Goal: Entertainment & Leisure: Consume media (video, audio)

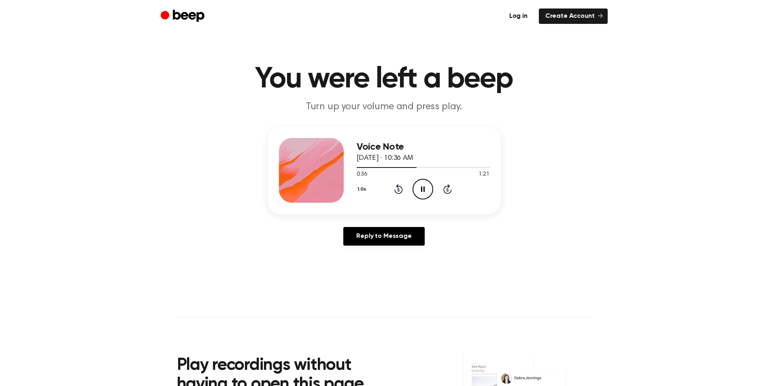
click at [423, 186] on icon "Pause Audio" at bounding box center [422, 189] width 21 height 21
click at [424, 183] on icon "Play Audio" at bounding box center [422, 189] width 21 height 21
click at [398, 187] on icon at bounding box center [398, 189] width 9 height 10
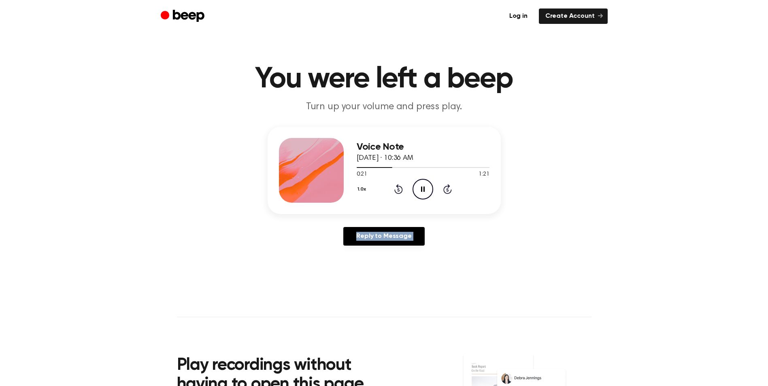
click at [398, 187] on icon at bounding box center [398, 189] width 9 height 10
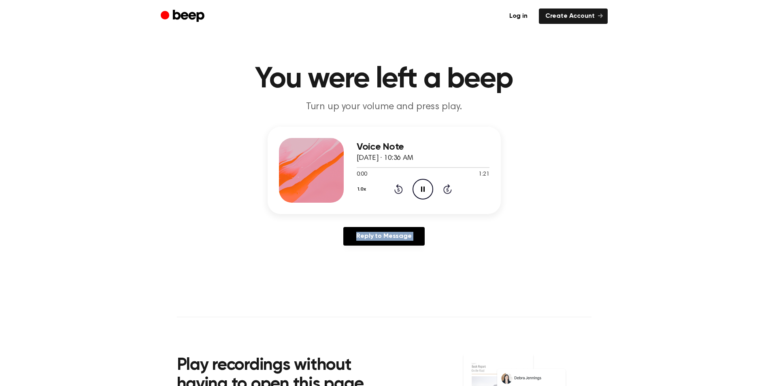
click at [398, 187] on icon at bounding box center [398, 189] width 9 height 10
click at [423, 191] on icon "Pause Audio" at bounding box center [422, 189] width 21 height 21
click at [432, 183] on icon "Play Audio" at bounding box center [422, 189] width 21 height 21
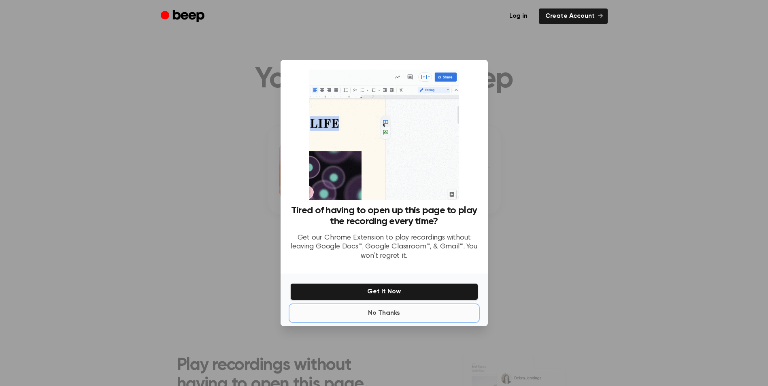
click at [385, 312] on button "No Thanks" at bounding box center [384, 313] width 188 height 16
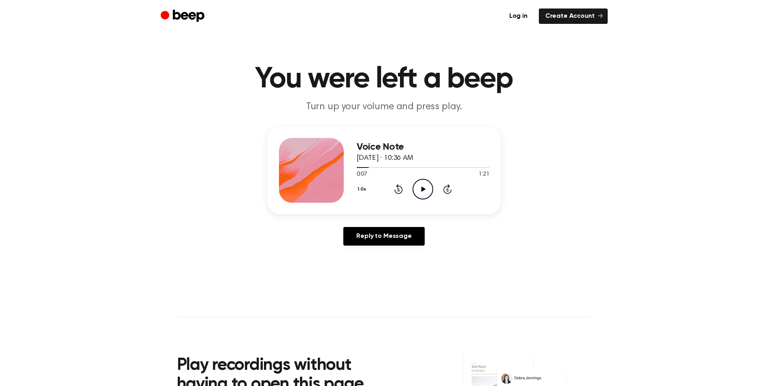
click at [396, 186] on icon at bounding box center [398, 189] width 9 height 10
click at [423, 181] on icon "Play Audio" at bounding box center [422, 189] width 21 height 21
click at [429, 188] on icon "Pause Audio" at bounding box center [422, 189] width 21 height 21
